Goal: Find specific page/section: Find specific page/section

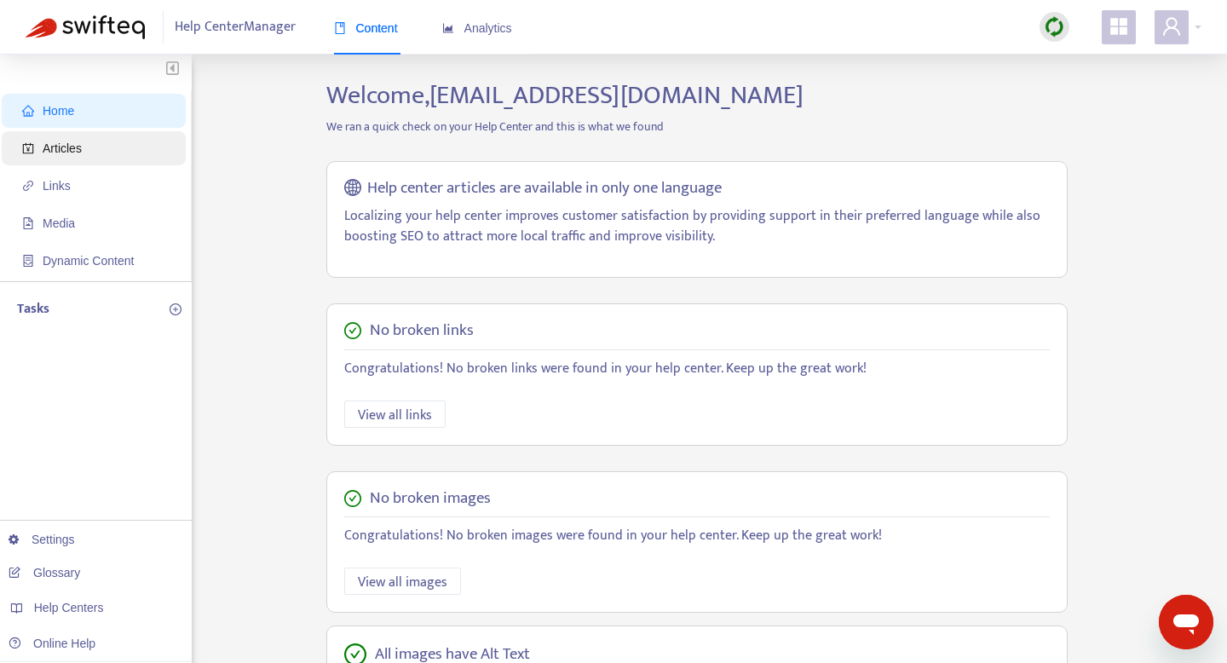
click at [49, 152] on span "Articles" at bounding box center [62, 148] width 39 height 14
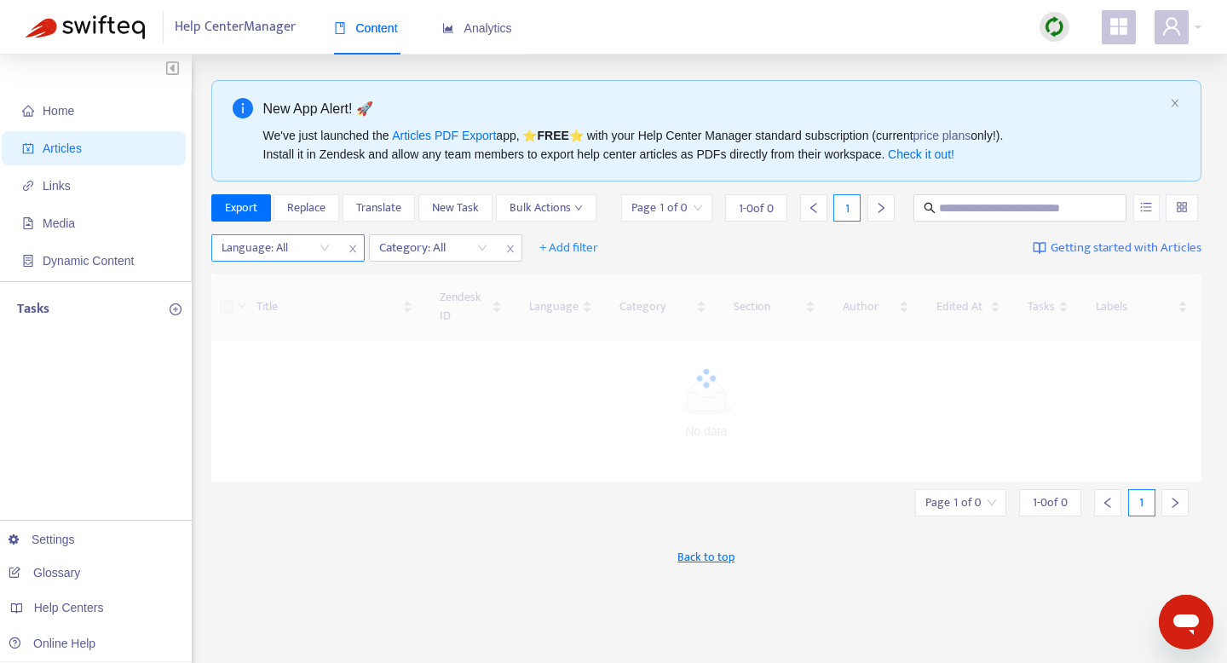
click at [331, 254] on div "Language: All" at bounding box center [275, 248] width 127 height 26
click at [320, 251] on div "Language: All" at bounding box center [275, 248] width 127 height 26
click at [283, 249] on div at bounding box center [267, 248] width 103 height 20
click at [254, 249] on div at bounding box center [267, 248] width 103 height 20
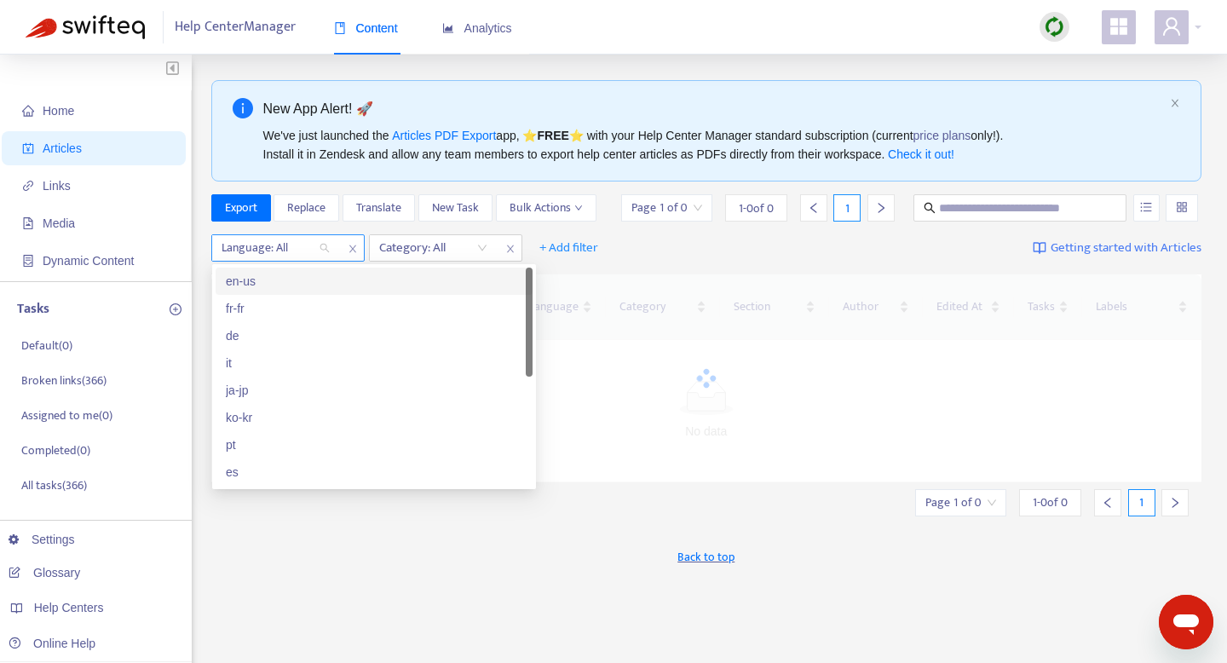
click at [337, 249] on div "Language: All" at bounding box center [275, 248] width 127 height 26
click at [263, 279] on div "en-us" at bounding box center [374, 281] width 297 height 19
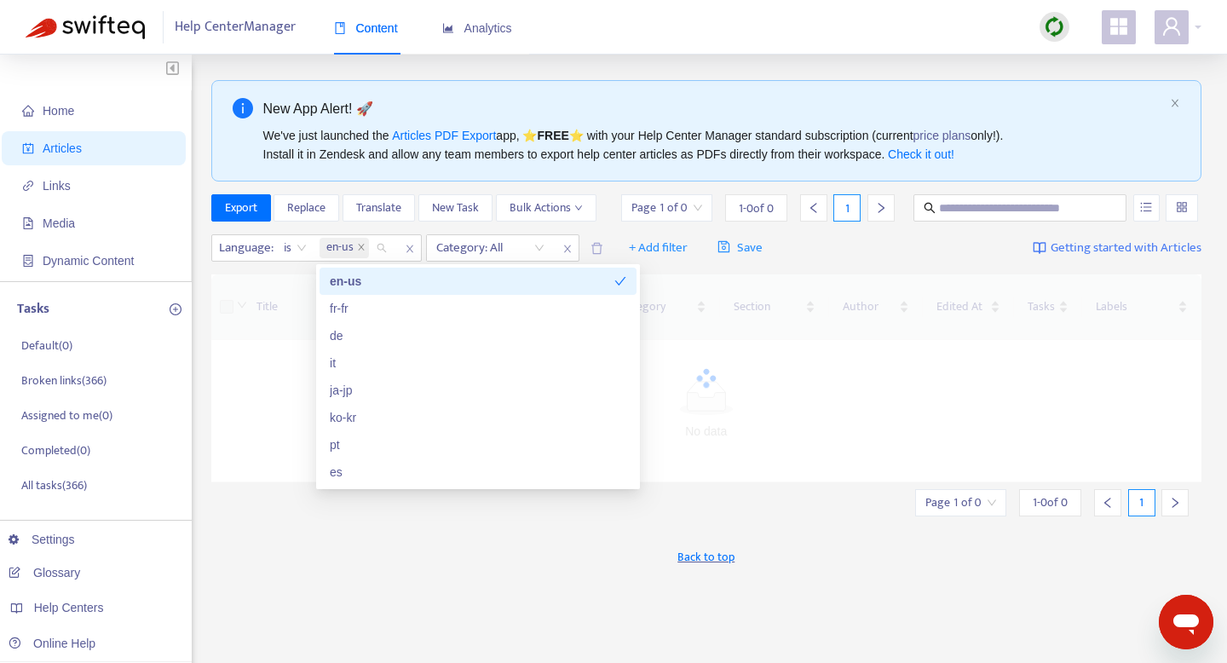
click at [832, 244] on div "Language : is en-us Category: All + Add filter Save Getting started with Articl…" at bounding box center [706, 248] width 991 height 40
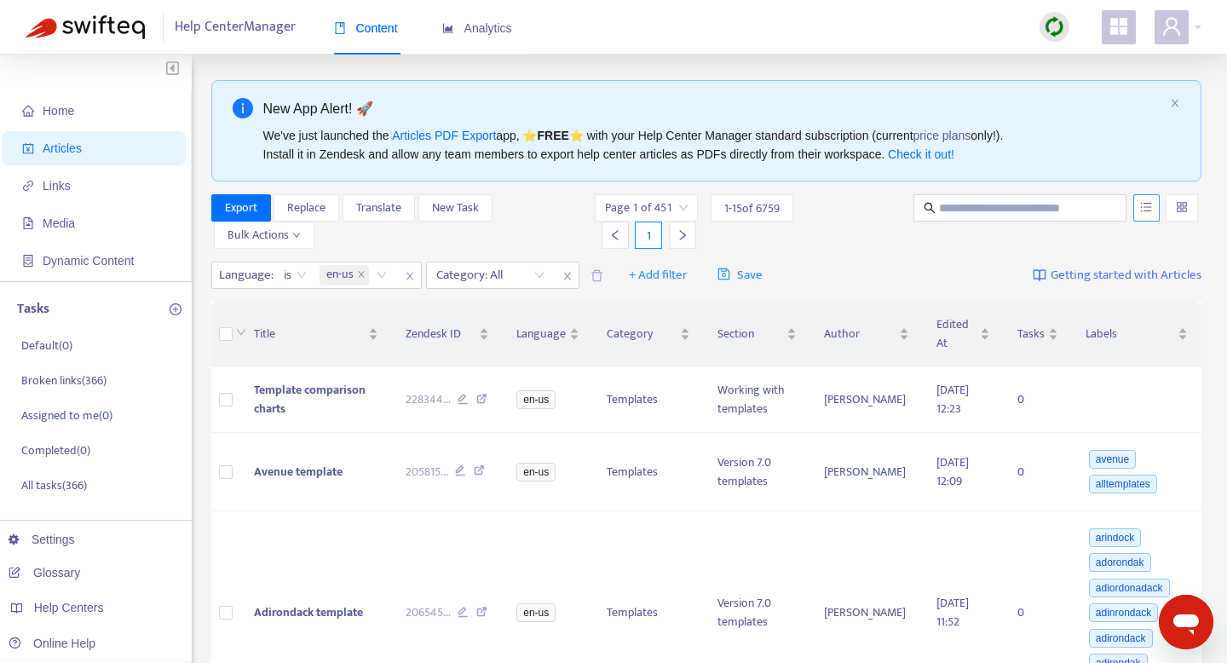
click at [1143, 210] on icon "unordered-list" at bounding box center [1146, 207] width 12 height 12
click at [1035, 304] on span "Search in HTML" at bounding box center [1078, 303] width 89 height 19
click at [954, 210] on input "text" at bounding box center [1021, 208] width 164 height 19
paste input "**********"
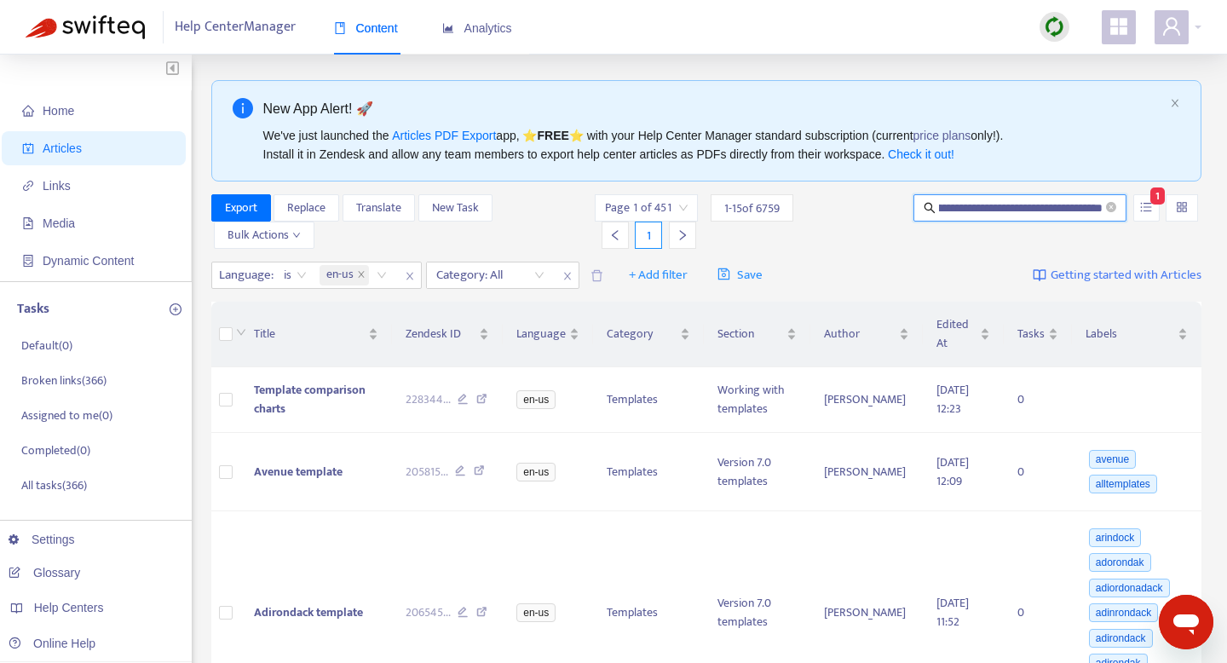
type input "**********"
